Goal: Find specific page/section: Find specific page/section

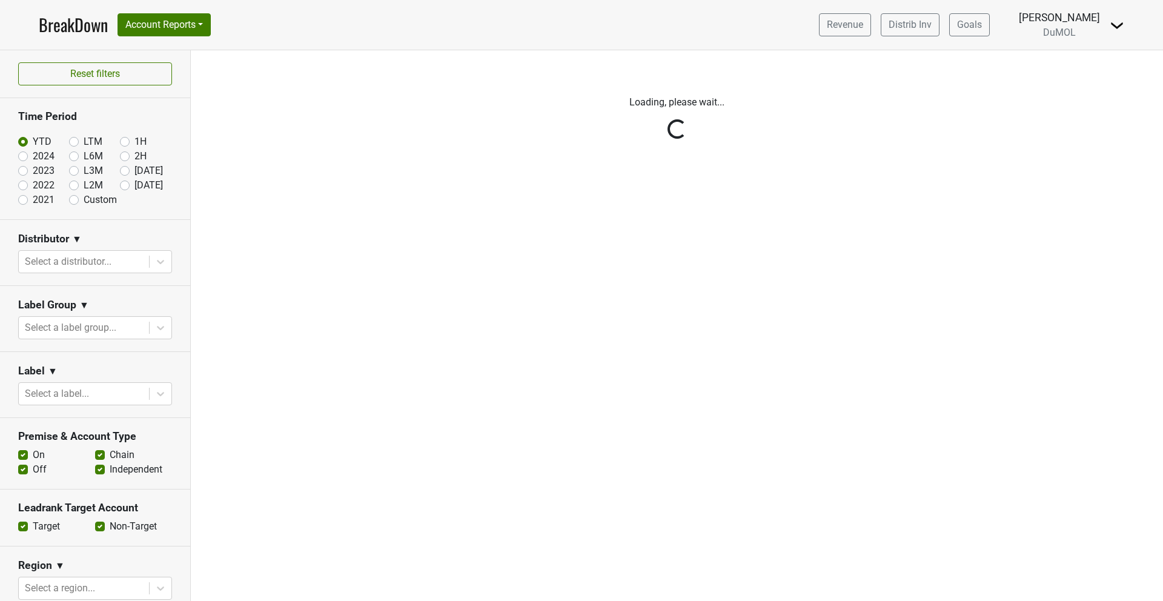
click at [161, 262] on div "Reset filters Time Period YTD LTM 1H 2024 L6M 2H 2023 L3M Jul '25 2022 L2M Aug …" at bounding box center [95, 325] width 191 height 551
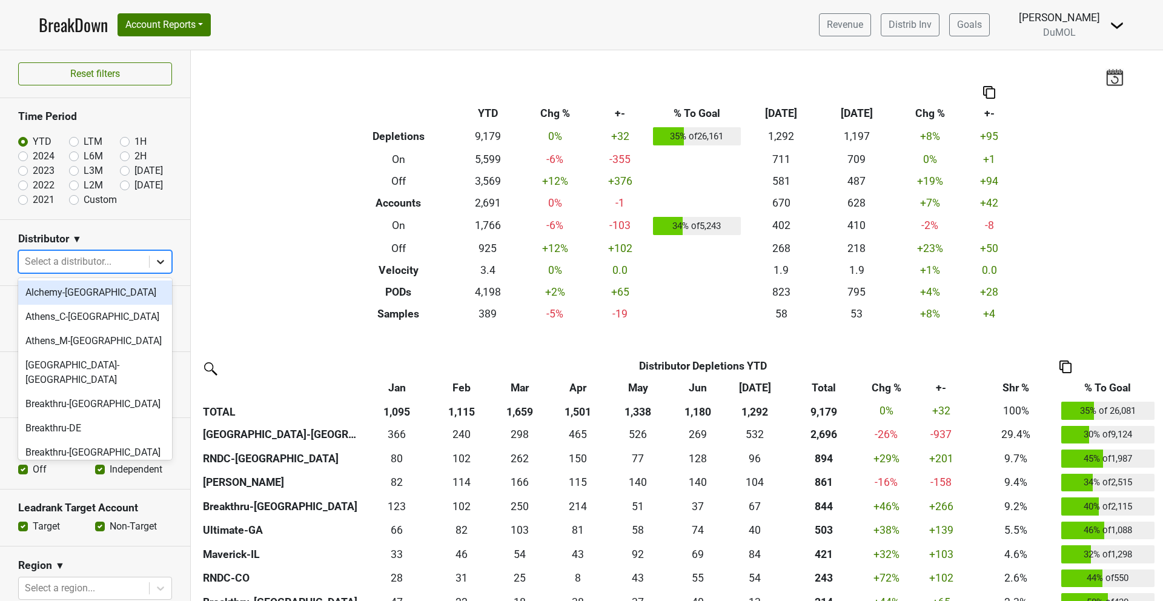
click at [161, 263] on icon at bounding box center [160, 262] width 7 height 4
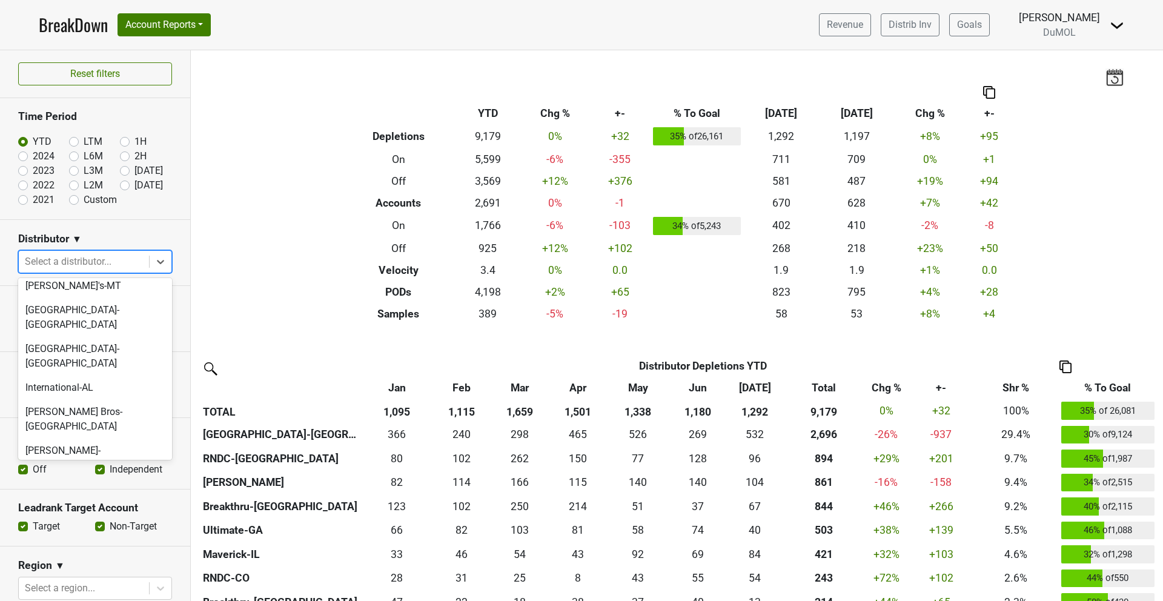
scroll to position [574, 0]
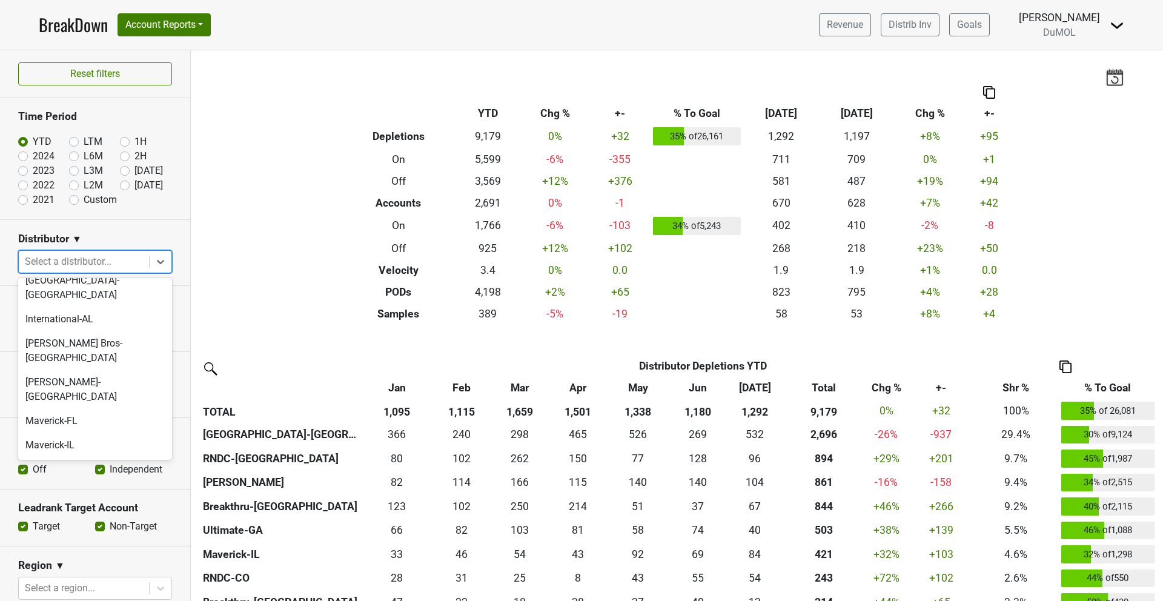
click at [94, 496] on div "MS Walker-MA" at bounding box center [95, 508] width 154 height 24
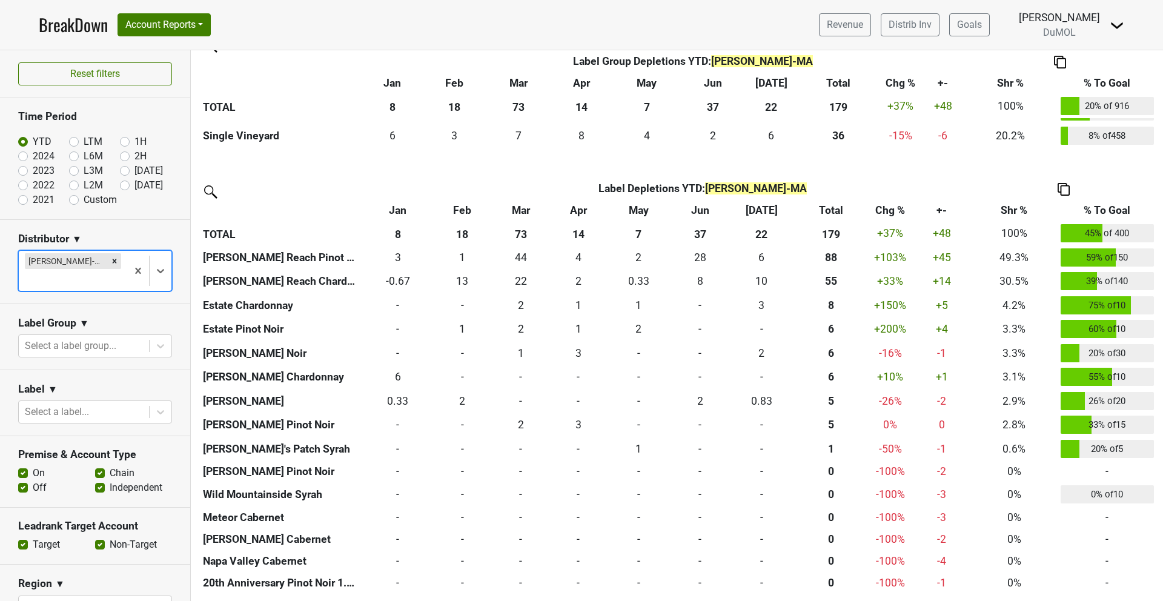
scroll to position [447, 0]
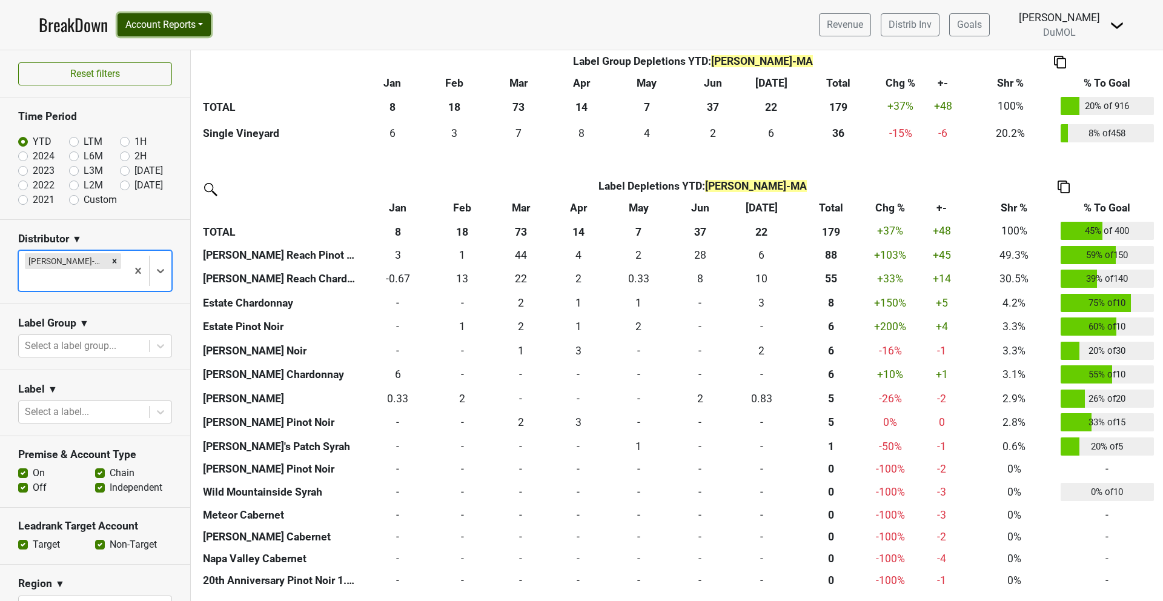
click at [161, 25] on button "Account Reports" at bounding box center [164, 24] width 93 height 23
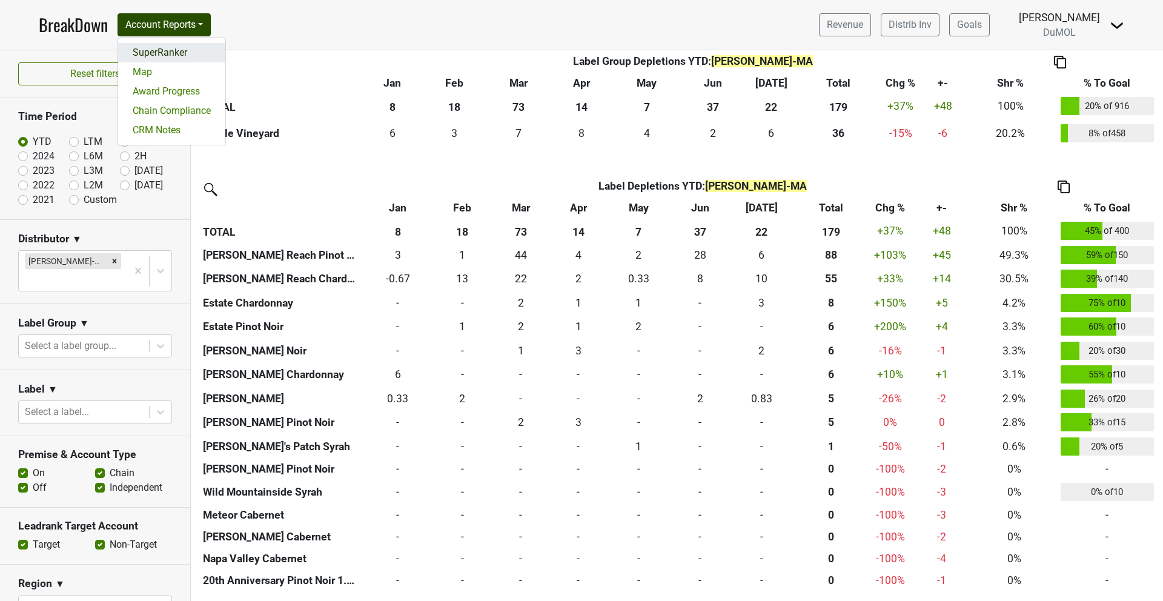
click at [159, 51] on link "SuperRanker" at bounding box center [171, 52] width 107 height 19
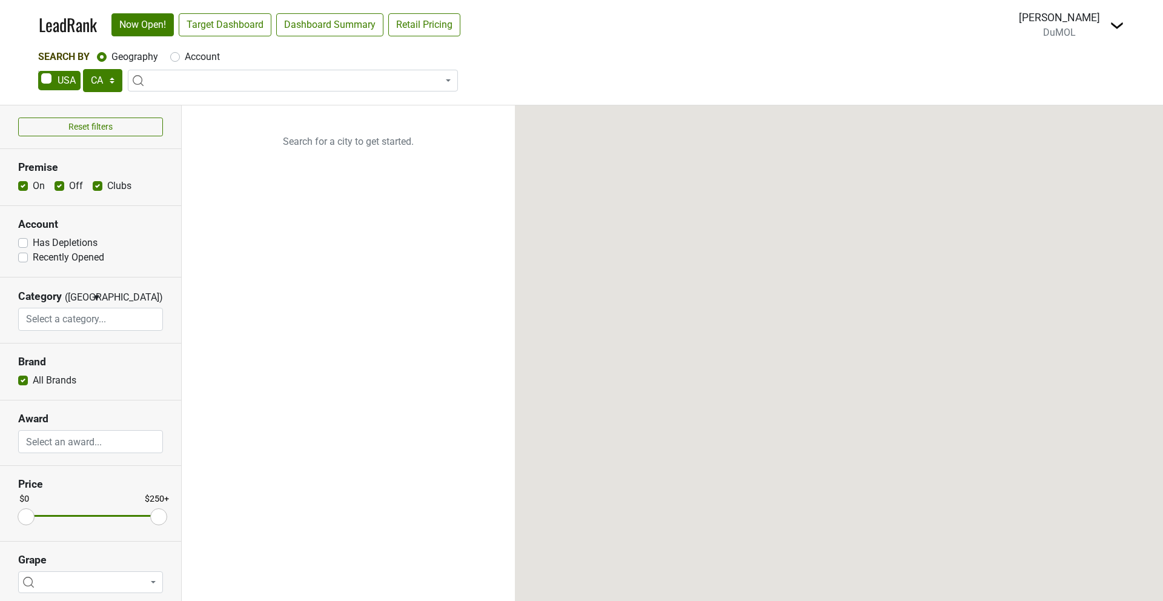
select select "CA"
select select
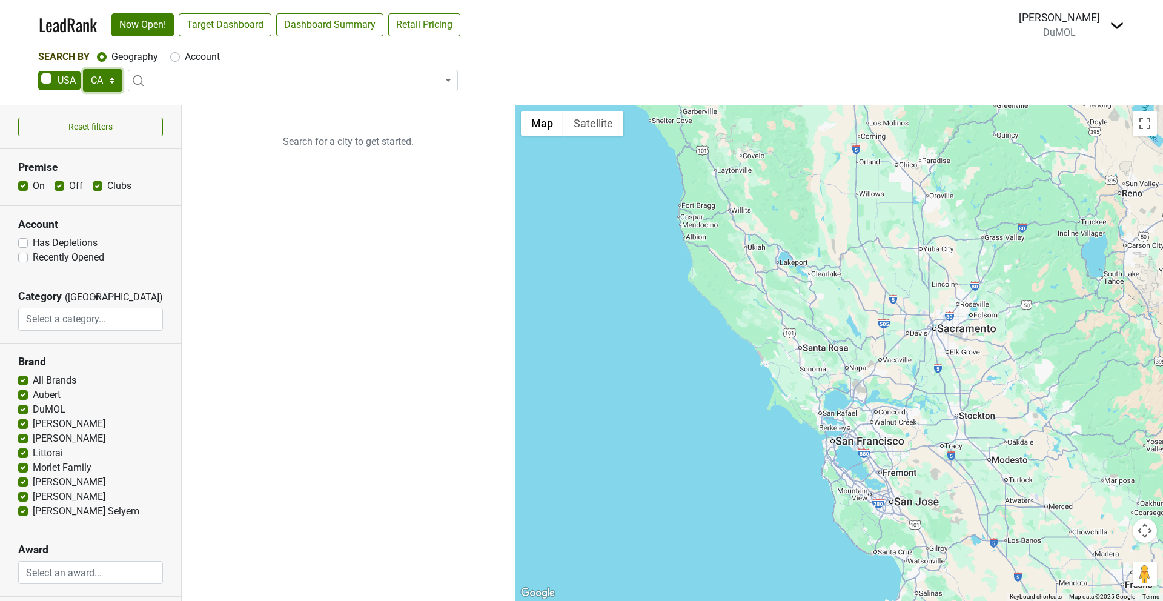
click at [105, 83] on select "AK AL AR AZ CA CO CT DC DE FL [GEOGRAPHIC_DATA] HI IA ID IL IN KS [GEOGRAPHIC_D…" at bounding box center [102, 80] width 39 height 23
select select "MA"
click at [33, 257] on label "Recently Opened" at bounding box center [68, 257] width 71 height 15
click at [24, 257] on input "Recently Opened" at bounding box center [23, 256] width 10 height 12
checkbox input "true"
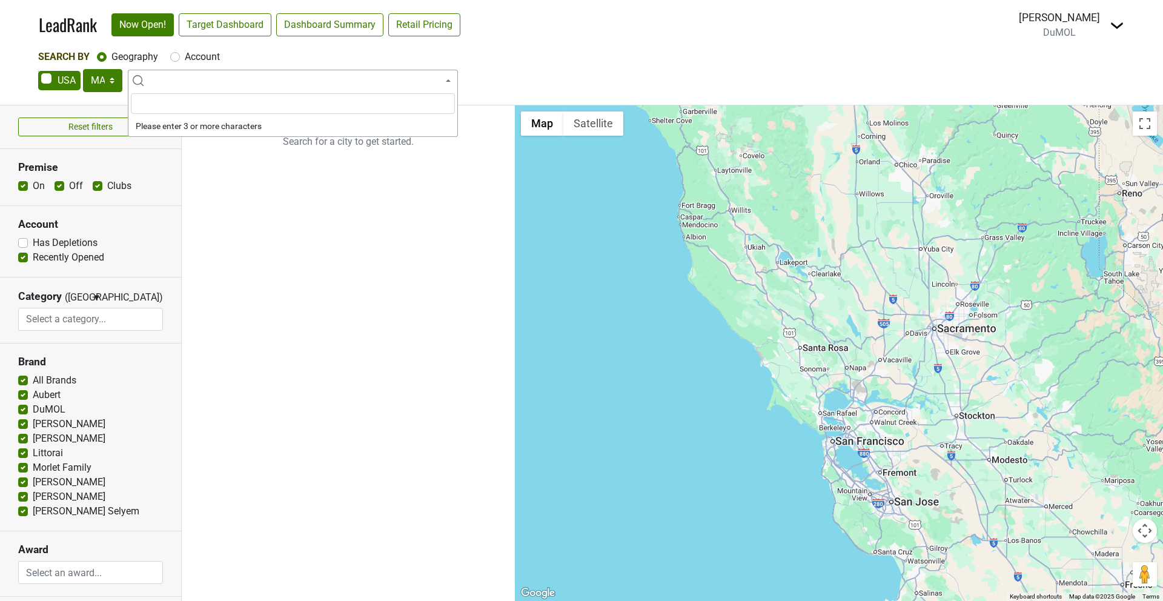
click at [248, 77] on span at bounding box center [293, 81] width 330 height 22
type input "mass"
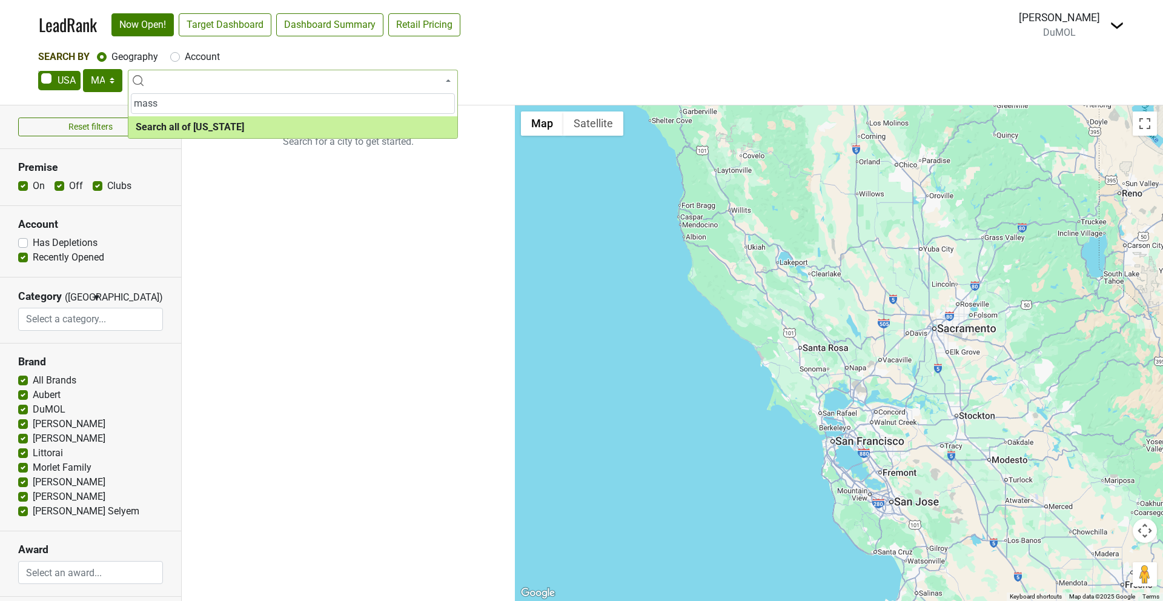
select select "ALL_MA"
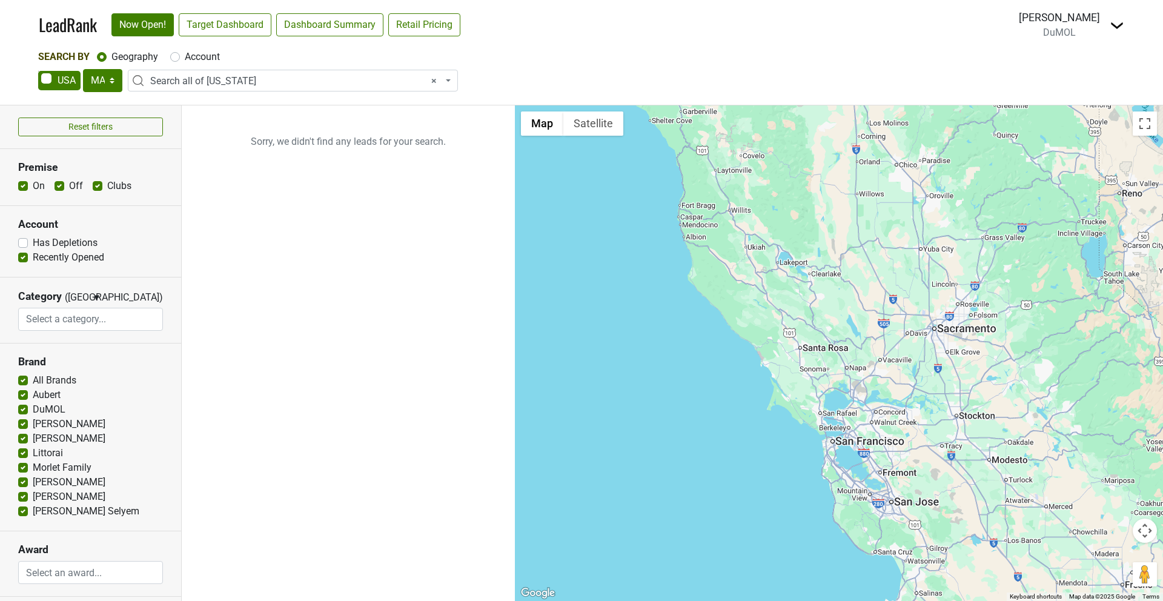
click at [33, 260] on label "Recently Opened" at bounding box center [68, 257] width 71 height 15
click at [25, 260] on input "Recently Opened" at bounding box center [23, 256] width 10 height 12
checkbox input "false"
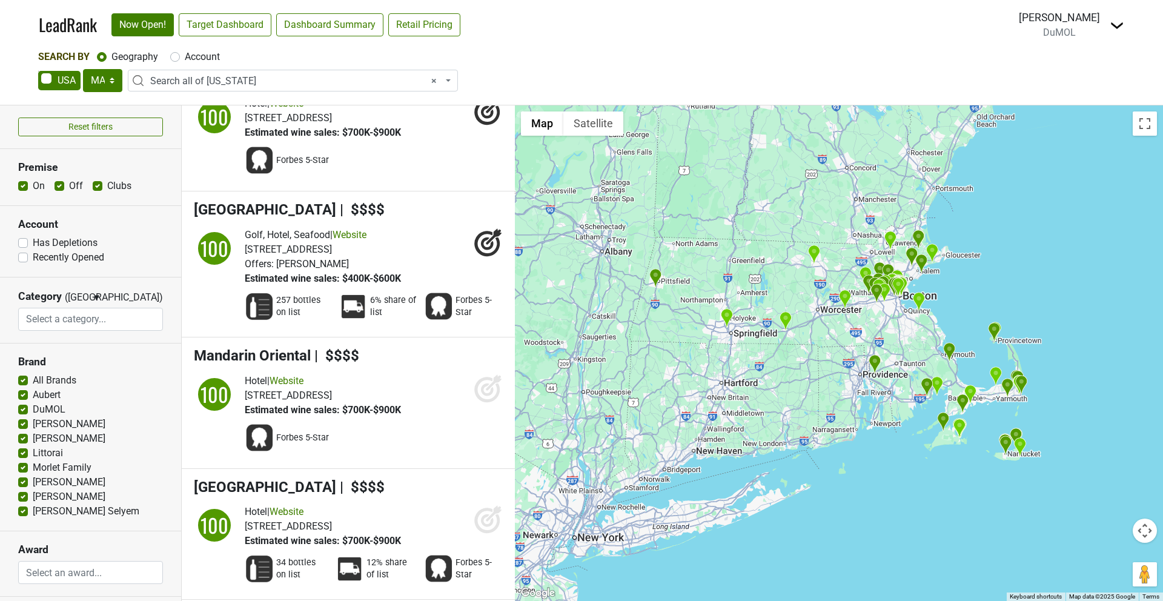
scroll to position [968, 0]
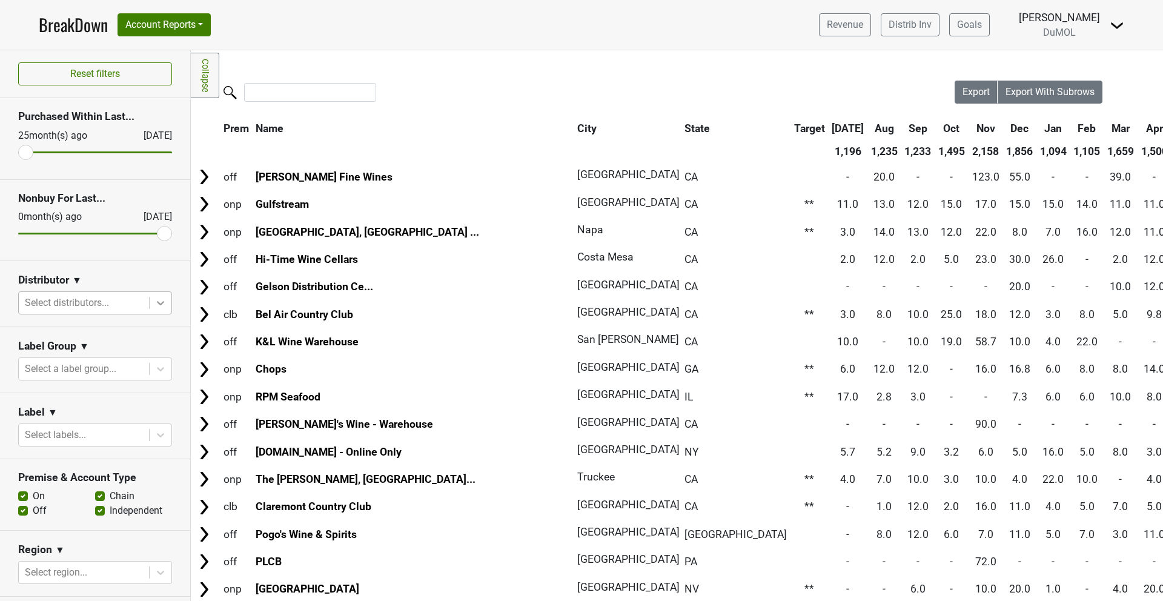
click at [155, 304] on icon at bounding box center [161, 303] width 12 height 12
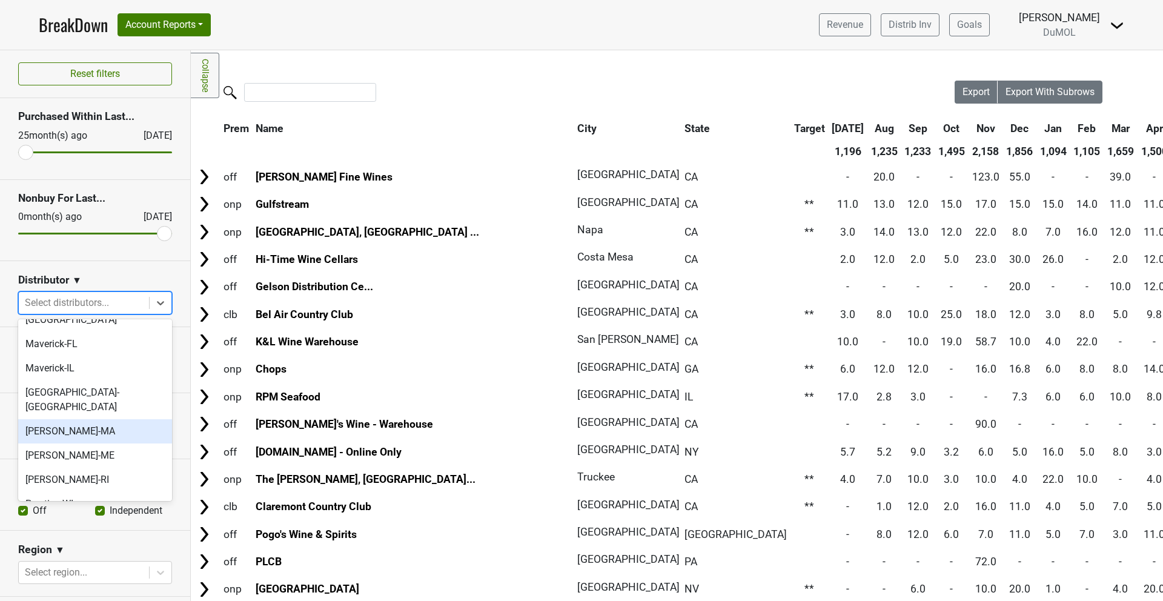
scroll to position [697, 0]
click at [51, 414] on div "MS Walker-MA" at bounding box center [95, 426] width 154 height 24
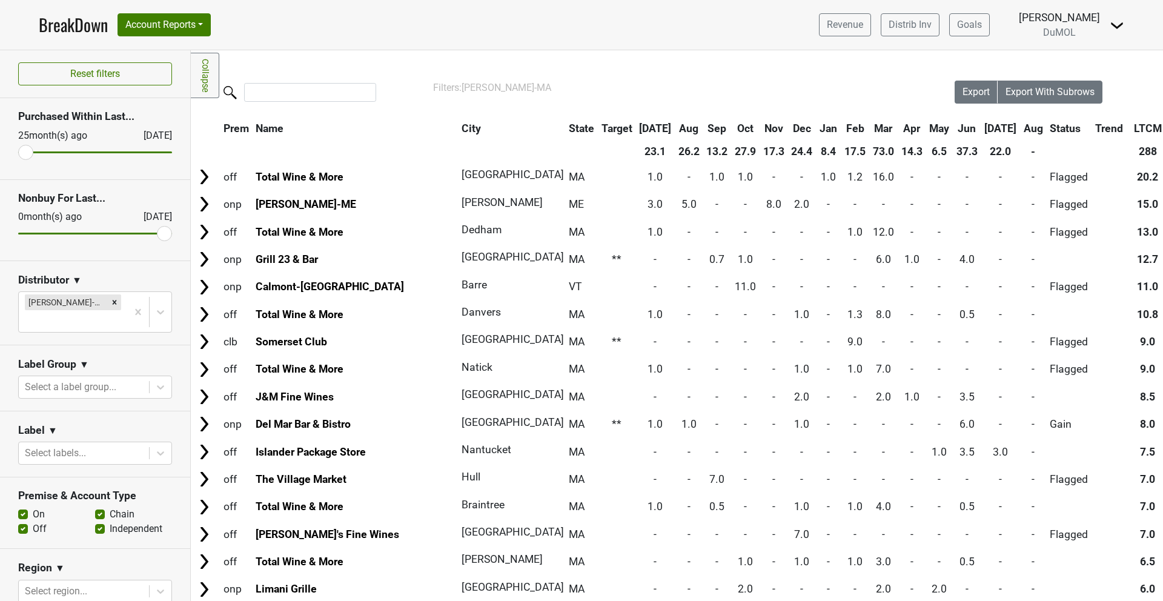
click at [33, 522] on label "Off" at bounding box center [40, 529] width 14 height 15
click at [22, 522] on input "Off" at bounding box center [23, 528] width 10 height 12
checkbox input "false"
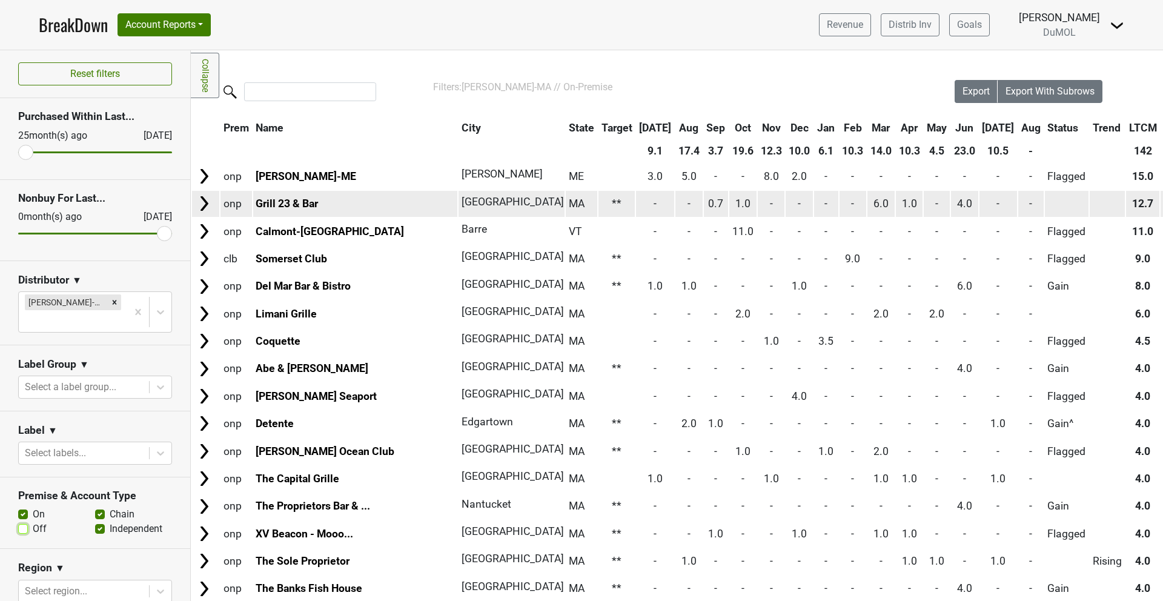
scroll to position [1, 2]
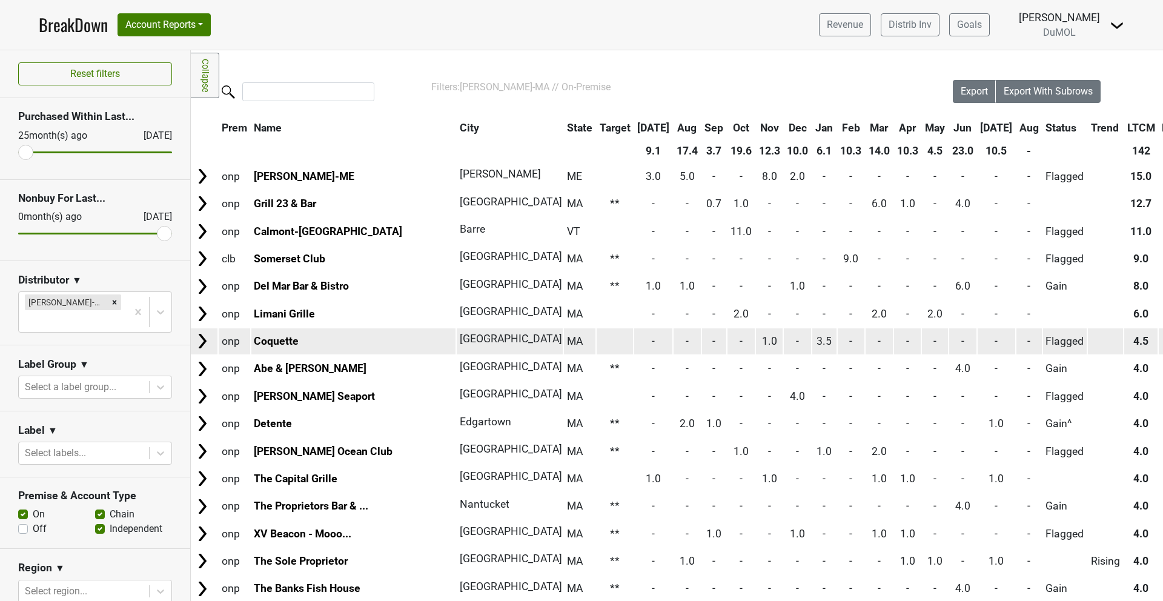
click at [205, 342] on img at bounding box center [202, 341] width 18 height 18
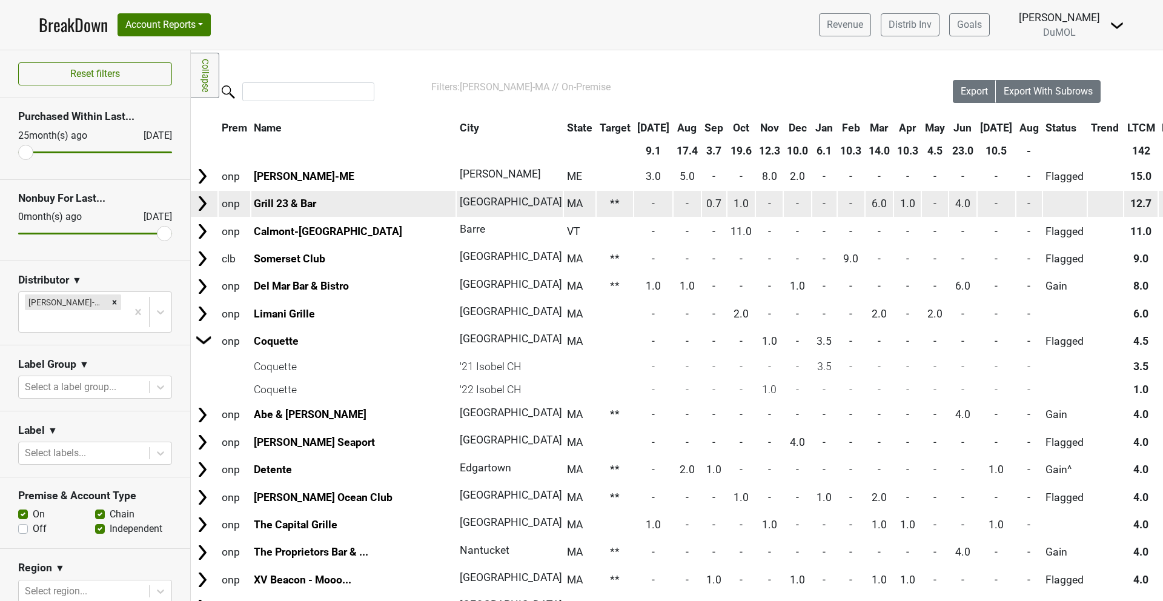
click at [199, 208] on img at bounding box center [202, 204] width 18 height 18
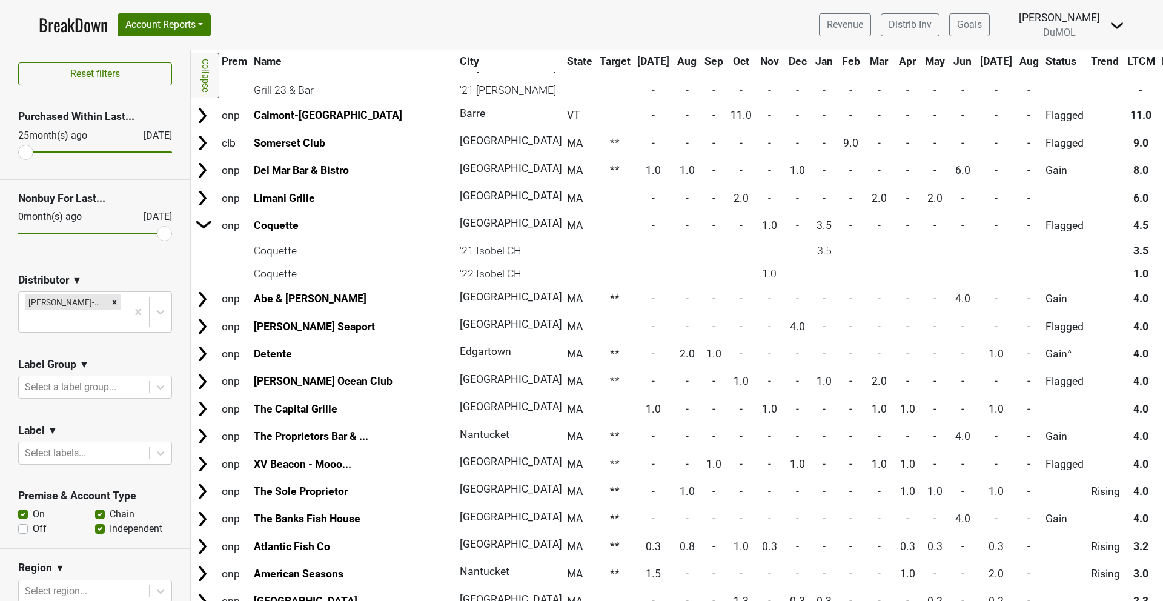
scroll to position [273, 2]
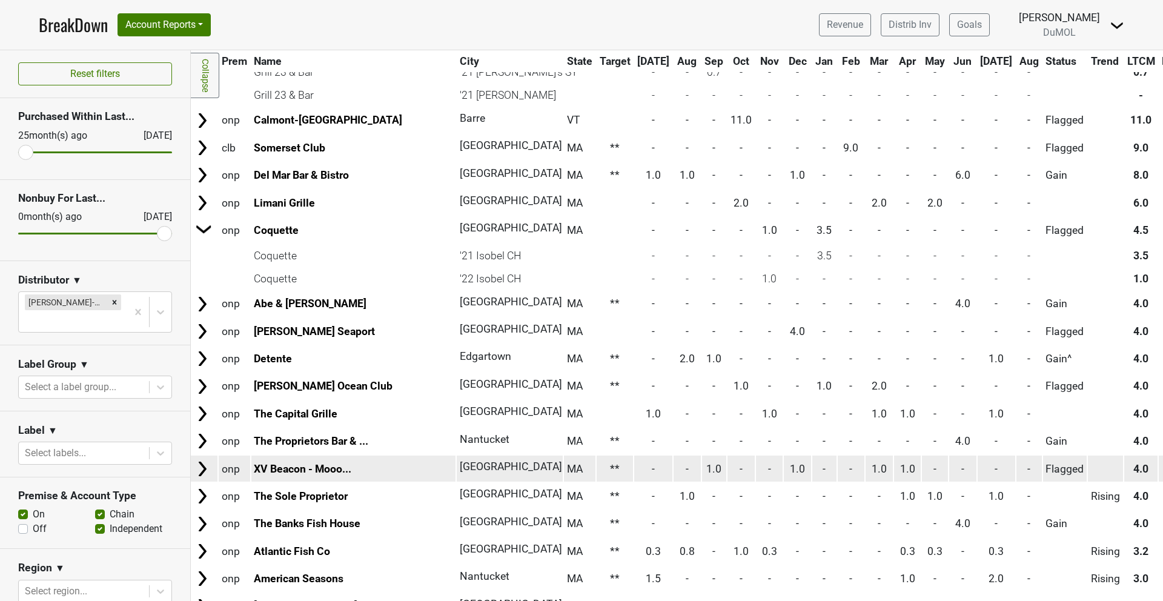
click at [208, 465] on img at bounding box center [202, 469] width 18 height 18
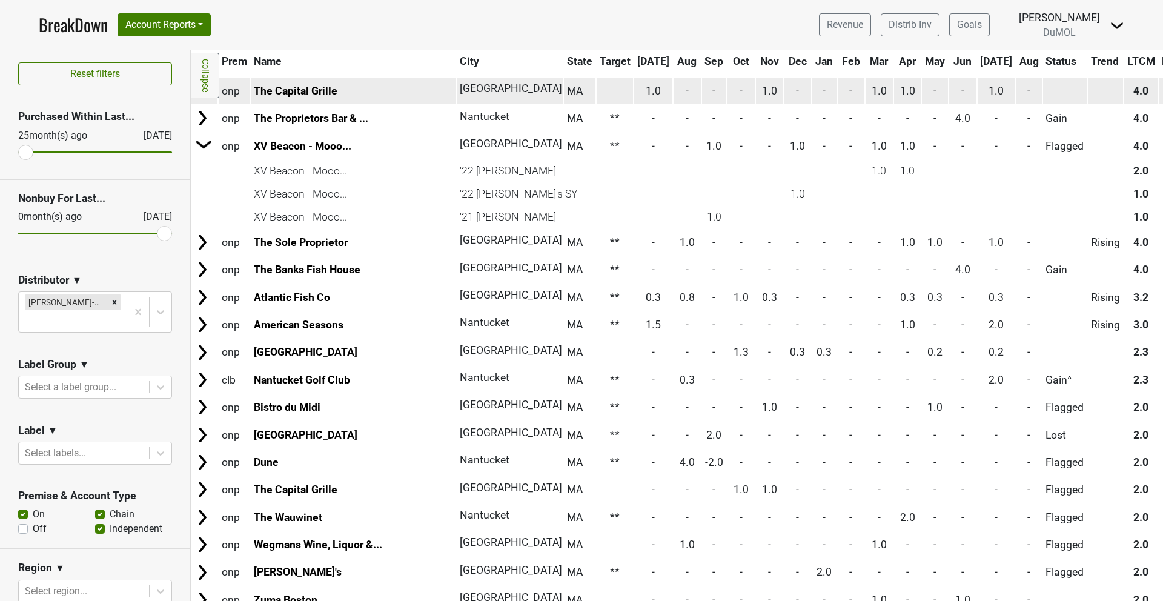
scroll to position [754, 2]
